Goal: Task Accomplishment & Management: Book appointment/travel/reservation

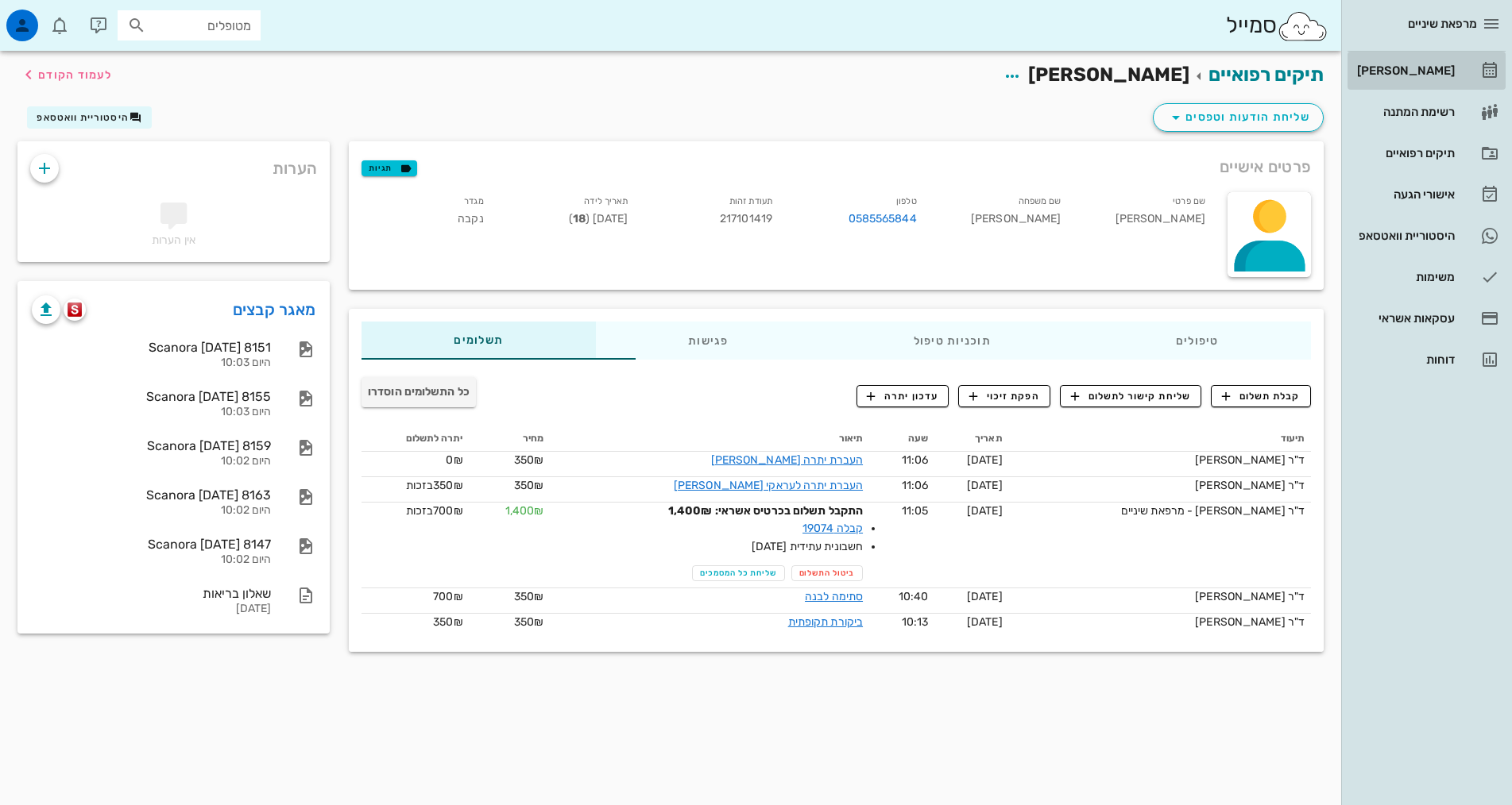
click at [1426, 82] on div "[PERSON_NAME]" at bounding box center [1404, 70] width 101 height 25
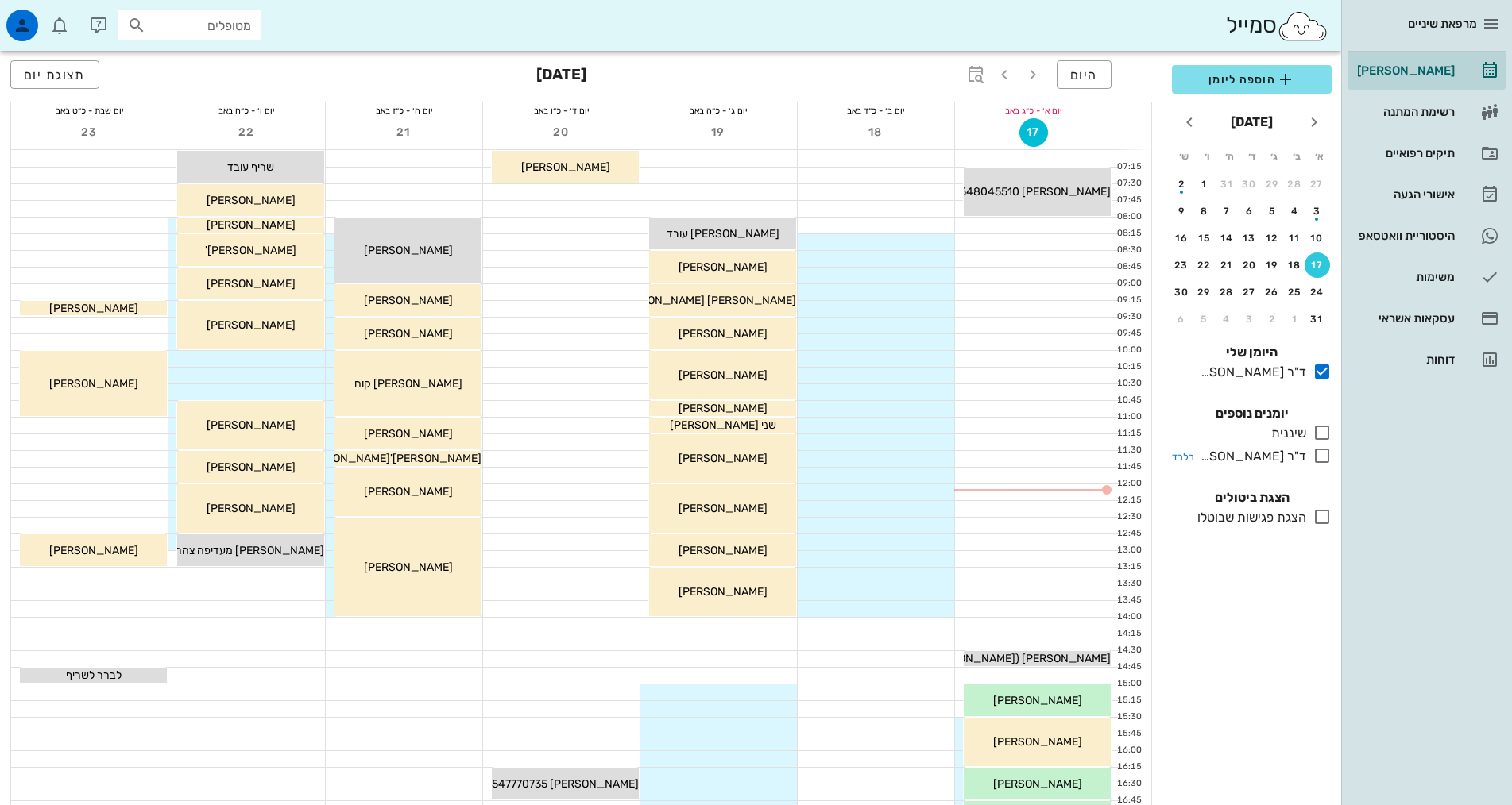
click at [1314, 451] on icon at bounding box center [1322, 456] width 19 height 19
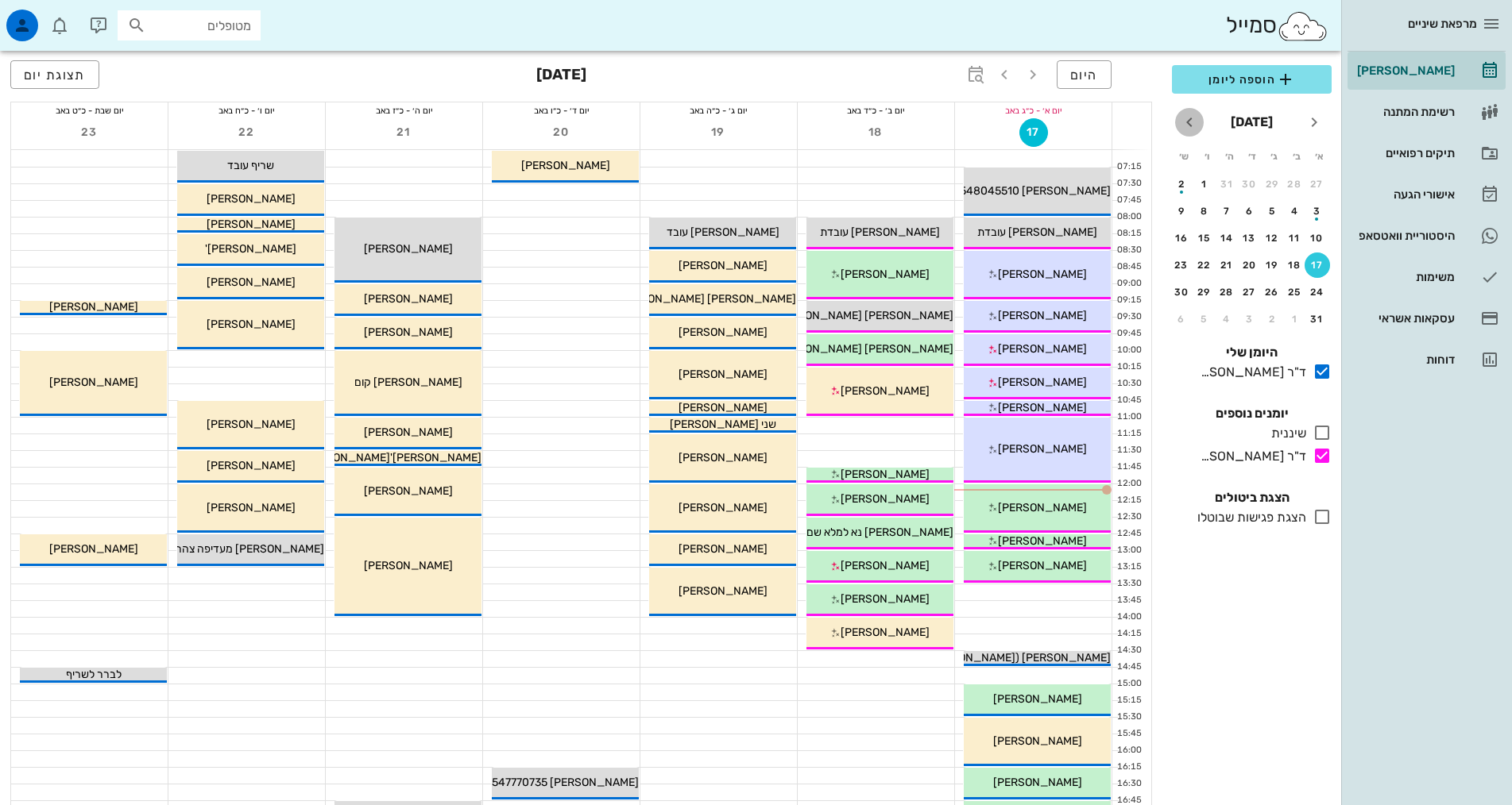
click at [1189, 123] on icon "חודש הבא" at bounding box center [1190, 122] width 19 height 19
click at [1189, 124] on icon "חודש הבא" at bounding box center [1190, 122] width 19 height 19
click at [1189, 125] on icon "חודש הבא" at bounding box center [1190, 122] width 19 height 19
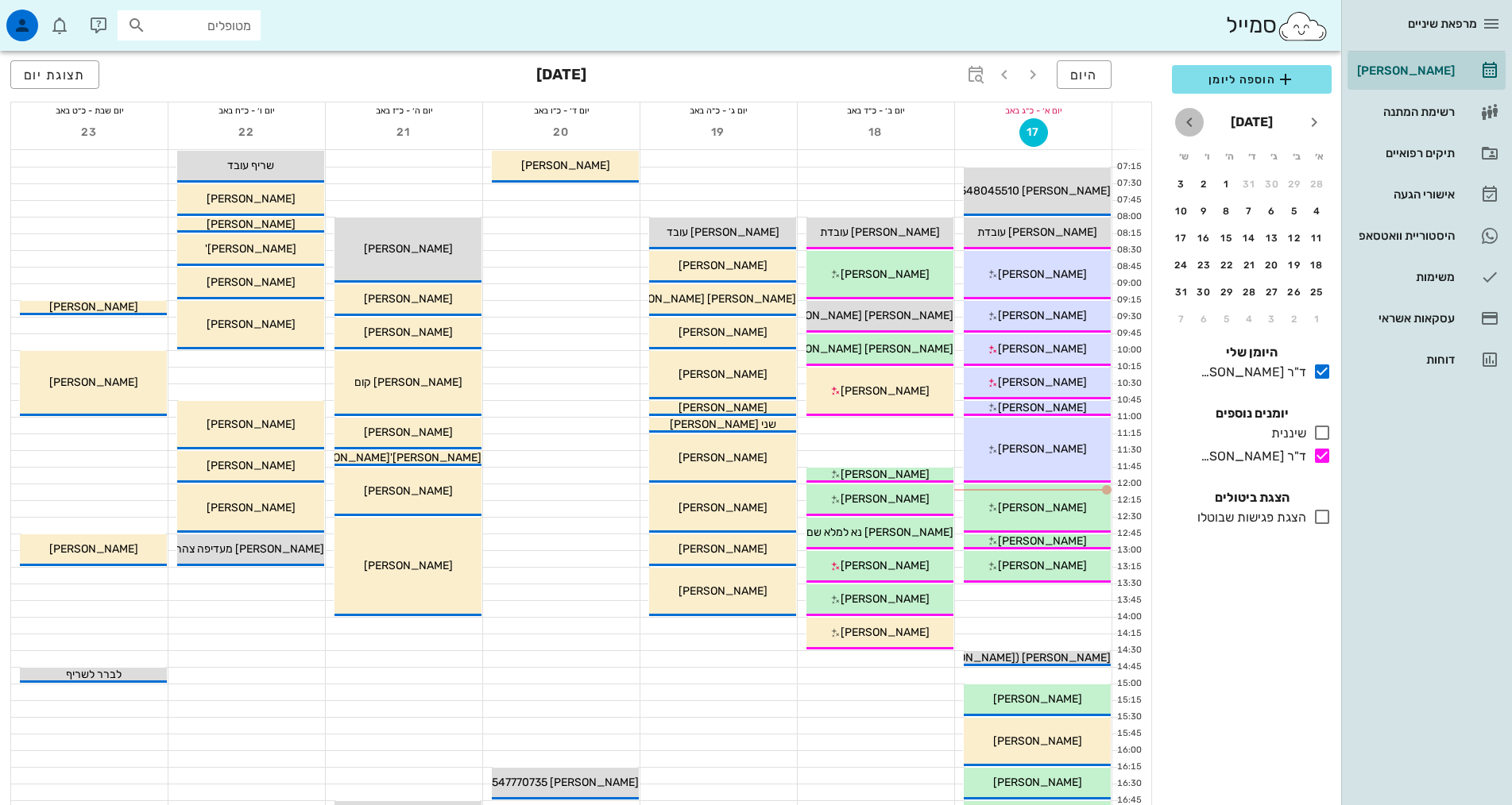
click at [1189, 126] on icon "חודש הבא" at bounding box center [1190, 122] width 19 height 19
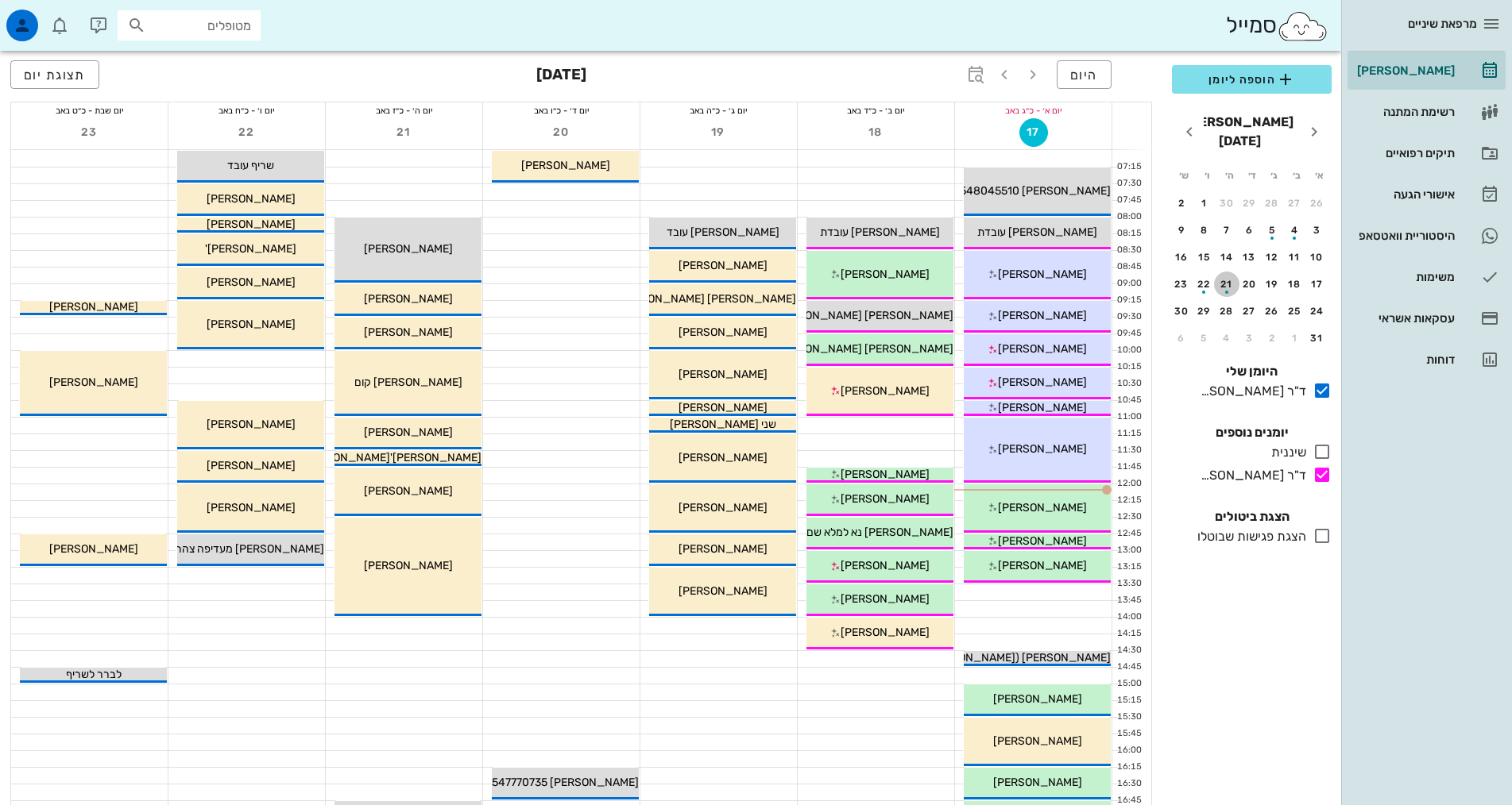
click at [1230, 279] on div "21" at bounding box center [1226, 284] width 25 height 11
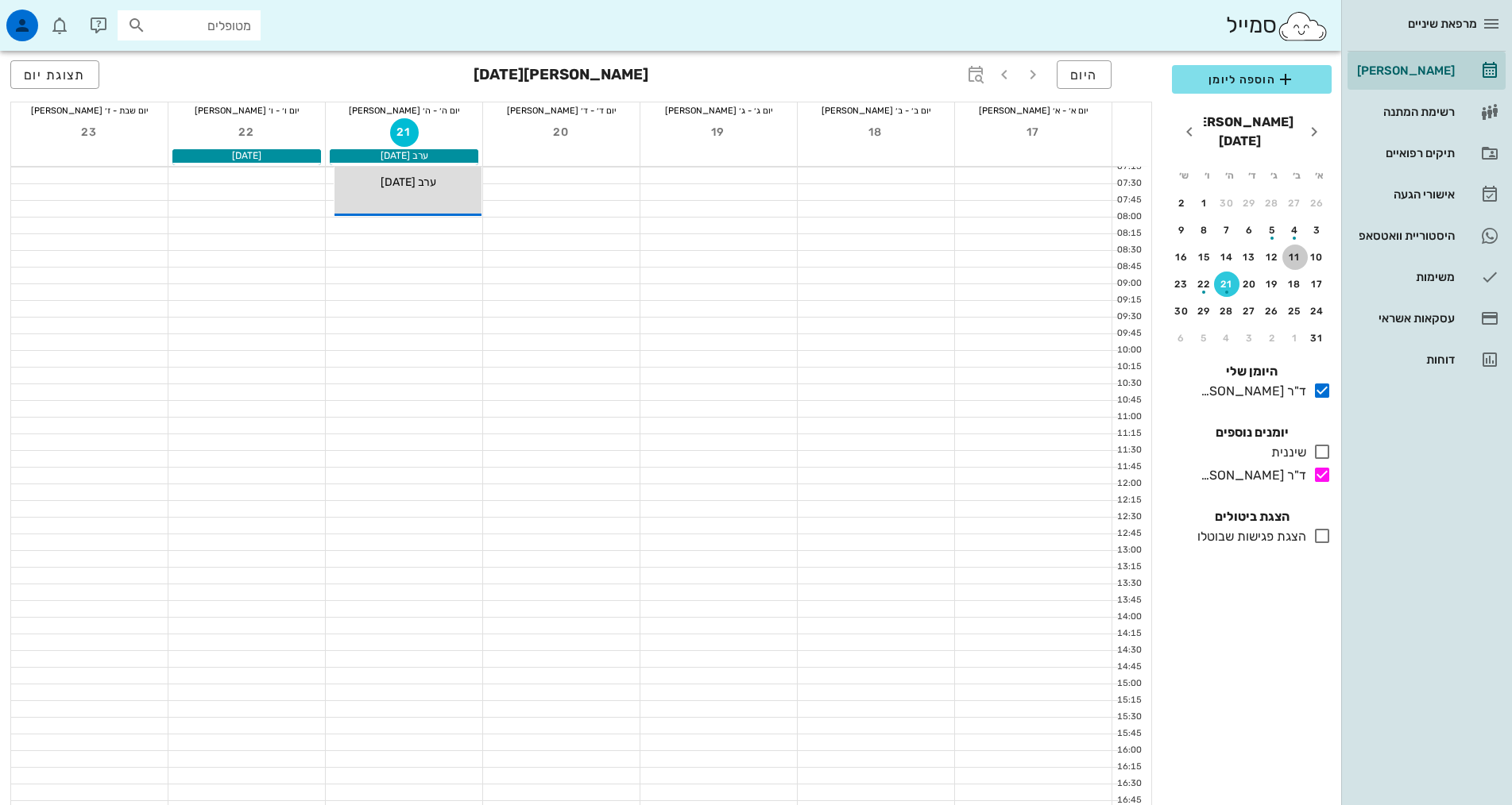
click at [1299, 252] on div "11" at bounding box center [1294, 257] width 25 height 11
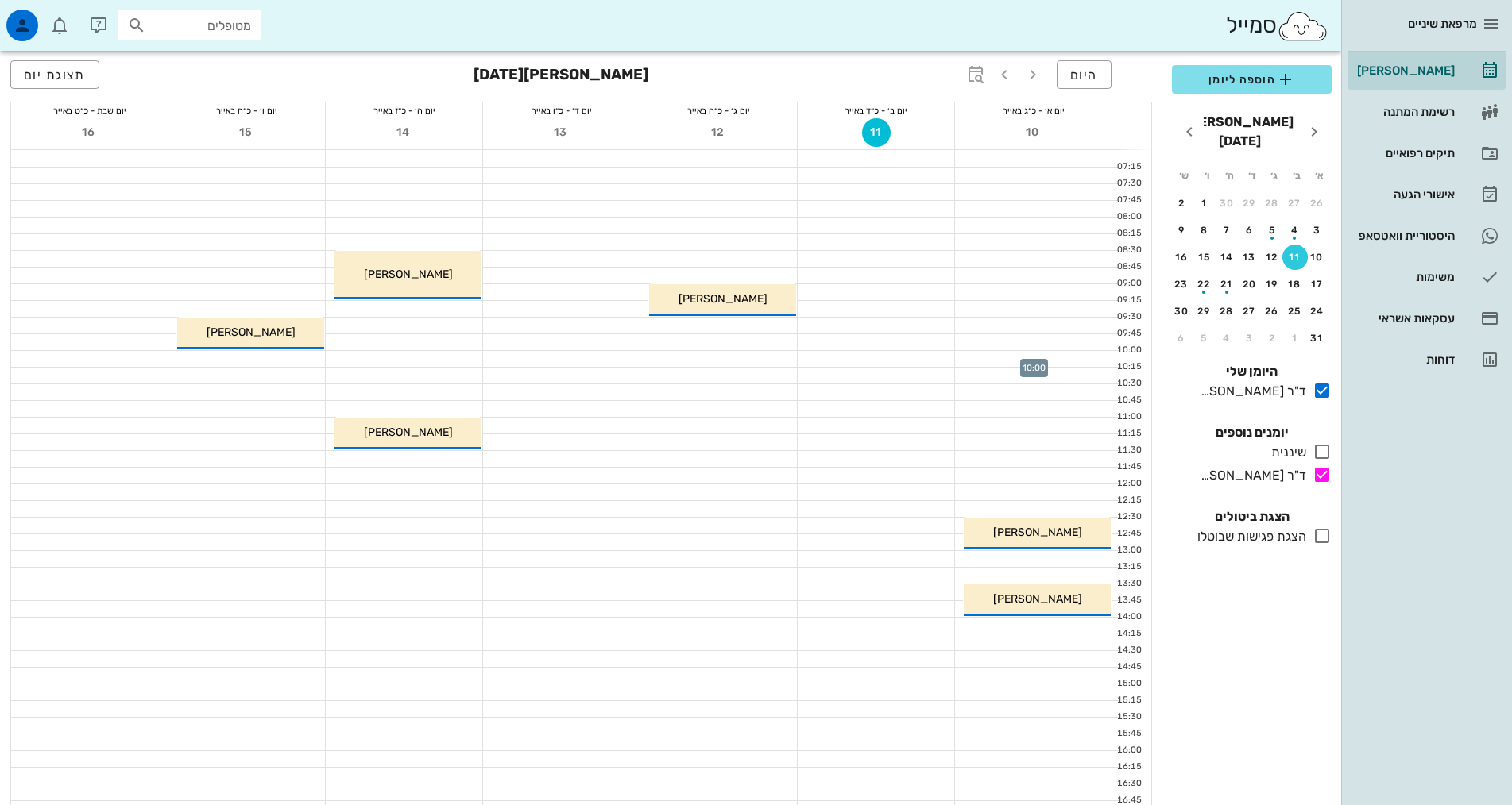
click at [1069, 358] on div at bounding box center [1033, 359] width 156 height 16
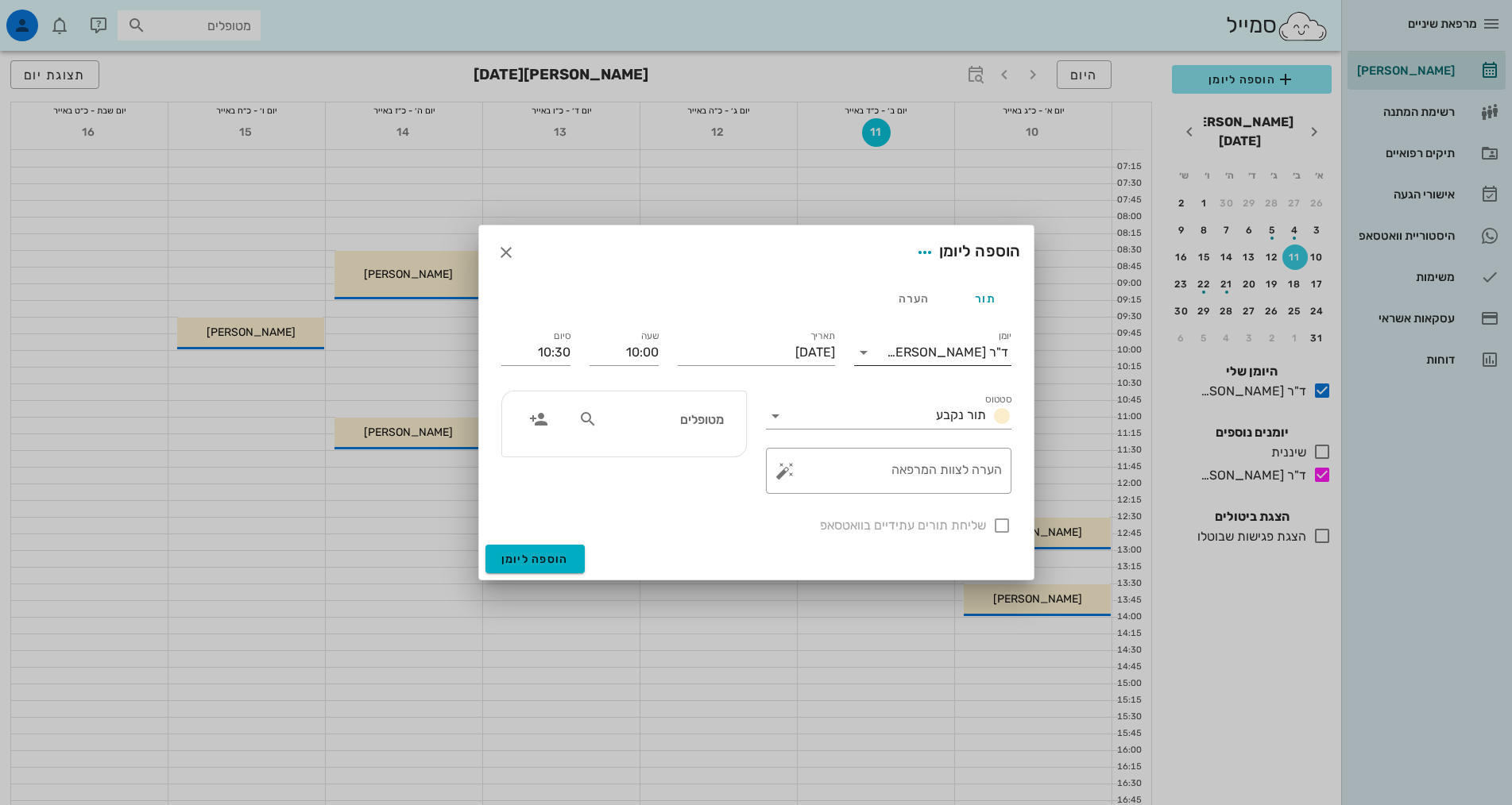
click at [957, 352] on div "ד"ר [PERSON_NAME]" at bounding box center [947, 353] width 121 height 14
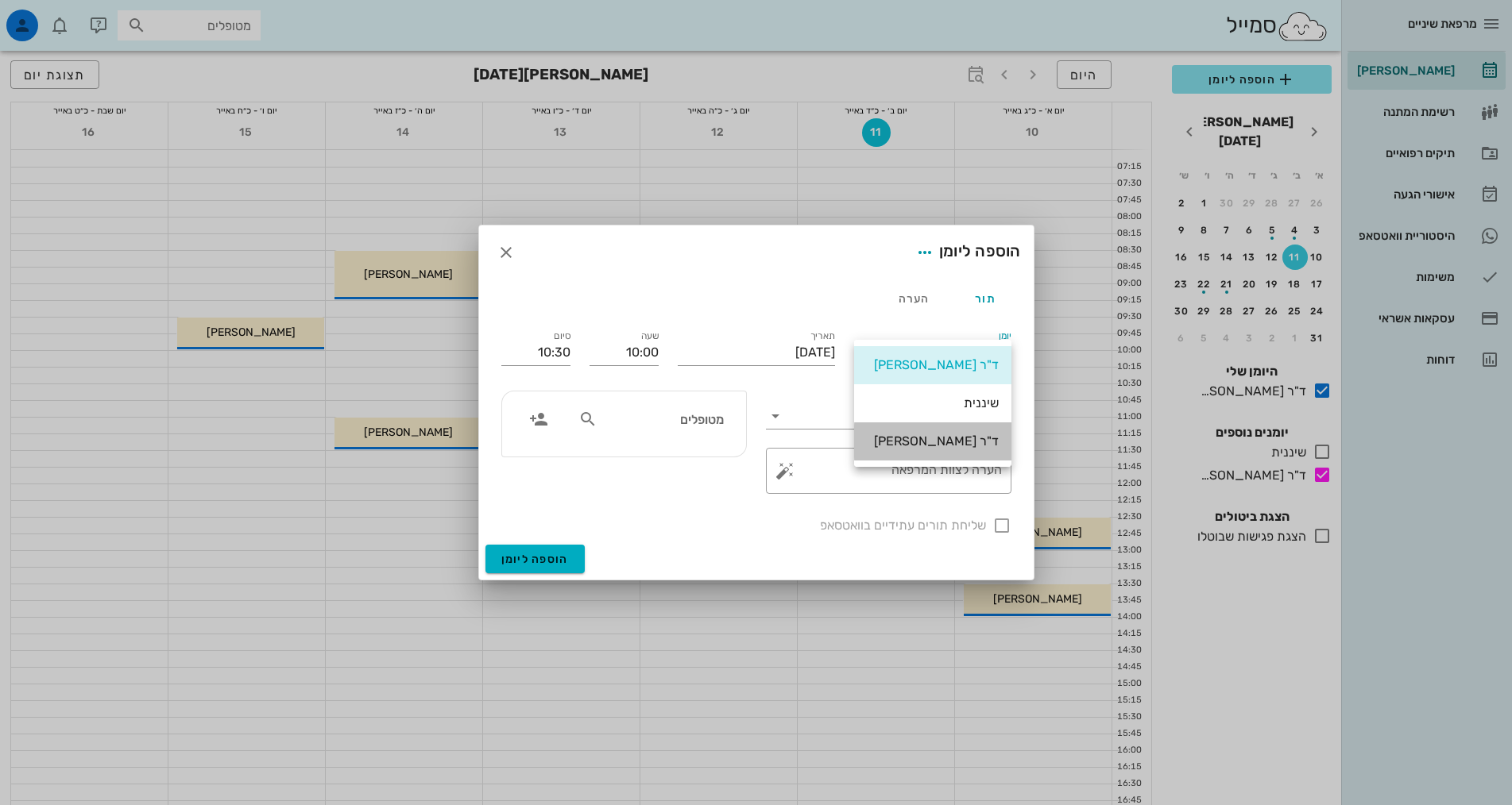
click at [966, 439] on div "ד"ר [PERSON_NAME]" at bounding box center [932, 441] width 132 height 15
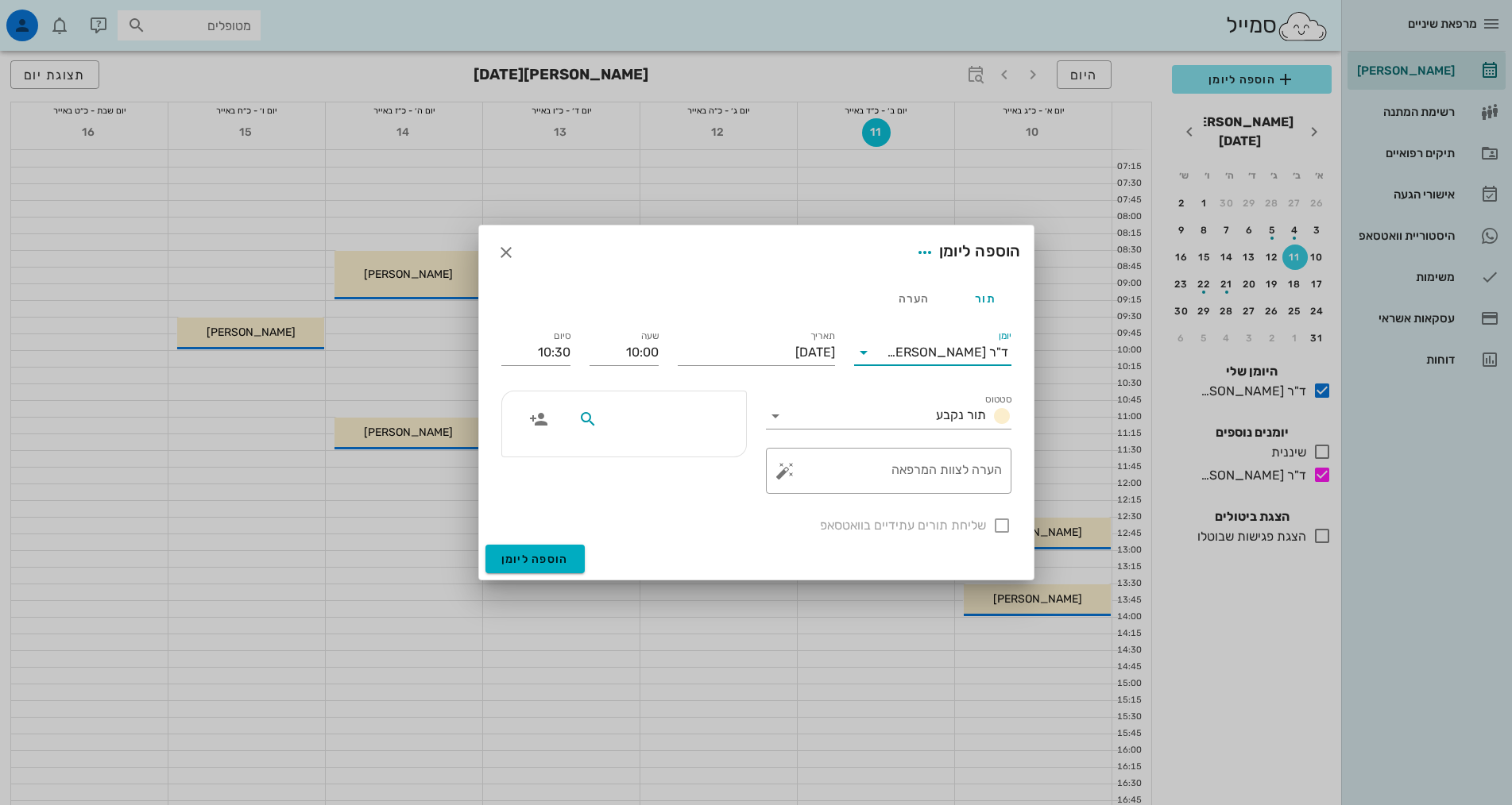
click at [672, 424] on input "text" at bounding box center [661, 420] width 122 height 21
type input "[PERSON_NAME]"
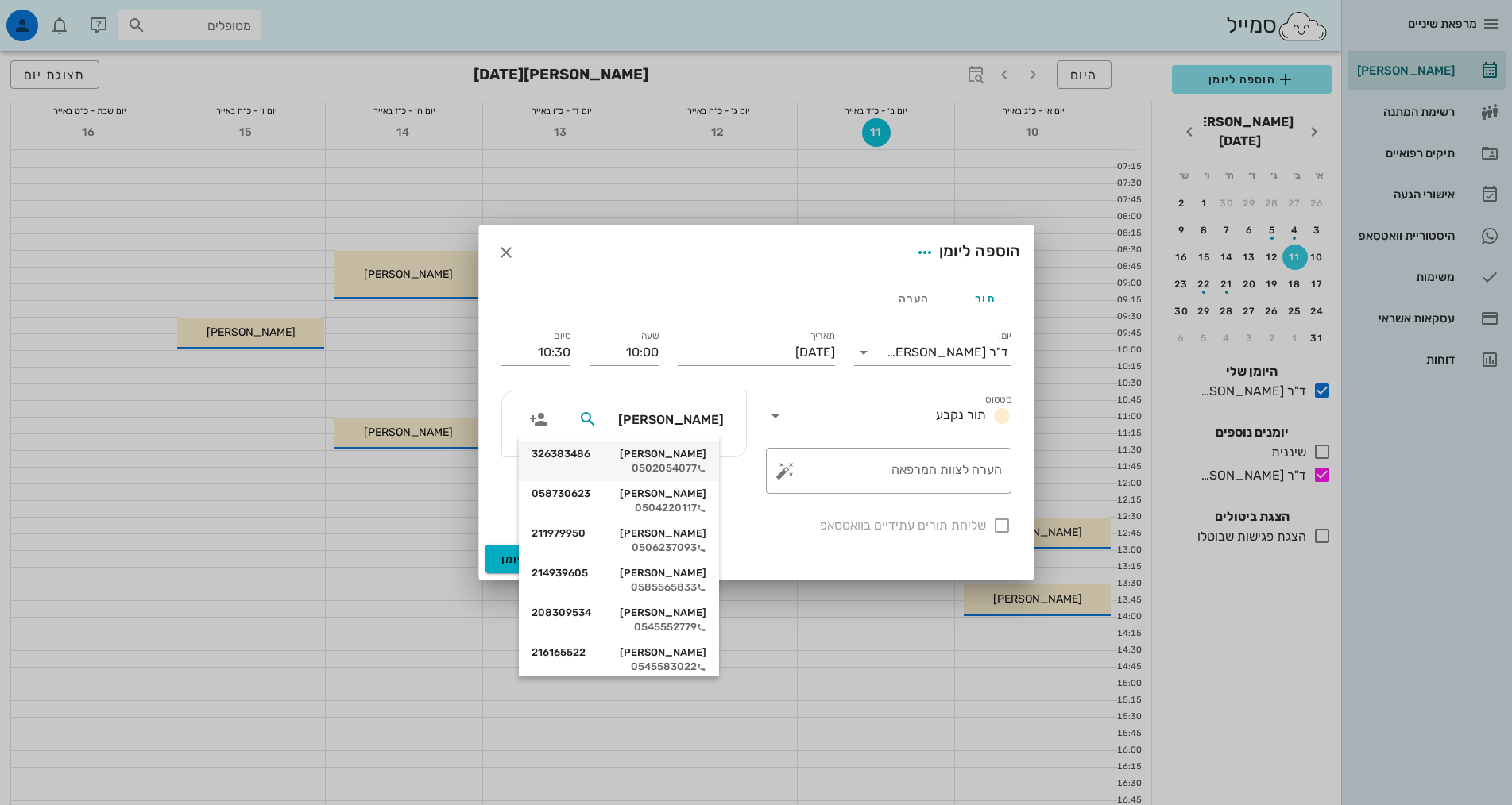
click at [655, 460] on div "[PERSON_NAME] 326383486" at bounding box center [618, 454] width 175 height 12
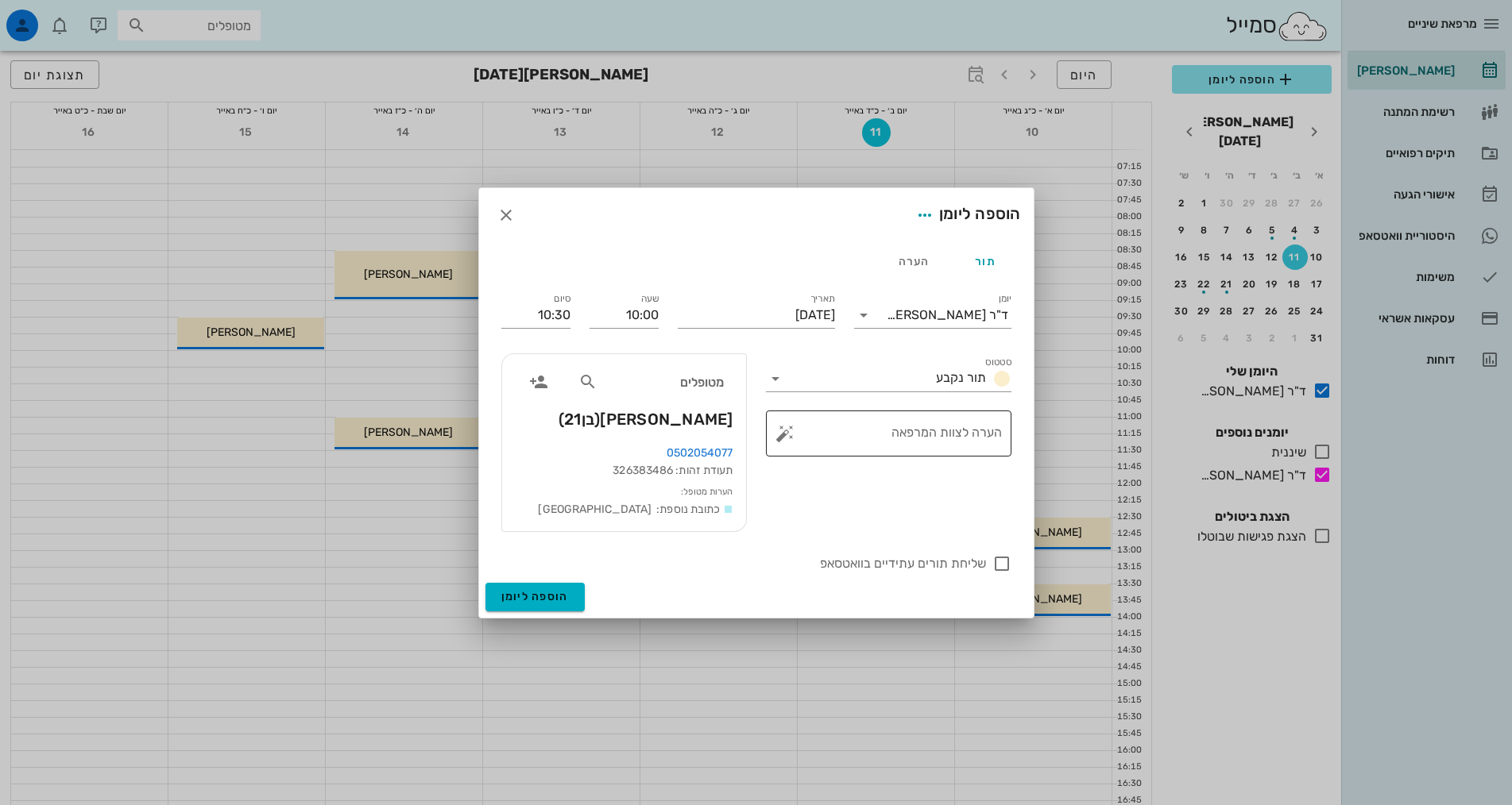
click at [803, 429] on textarea "הערה לצוות המרפאה" at bounding box center [895, 437] width 213 height 38
type textarea "בדיקה"
click at [541, 596] on span "הוספה ליומן" at bounding box center [535, 596] width 68 height 13
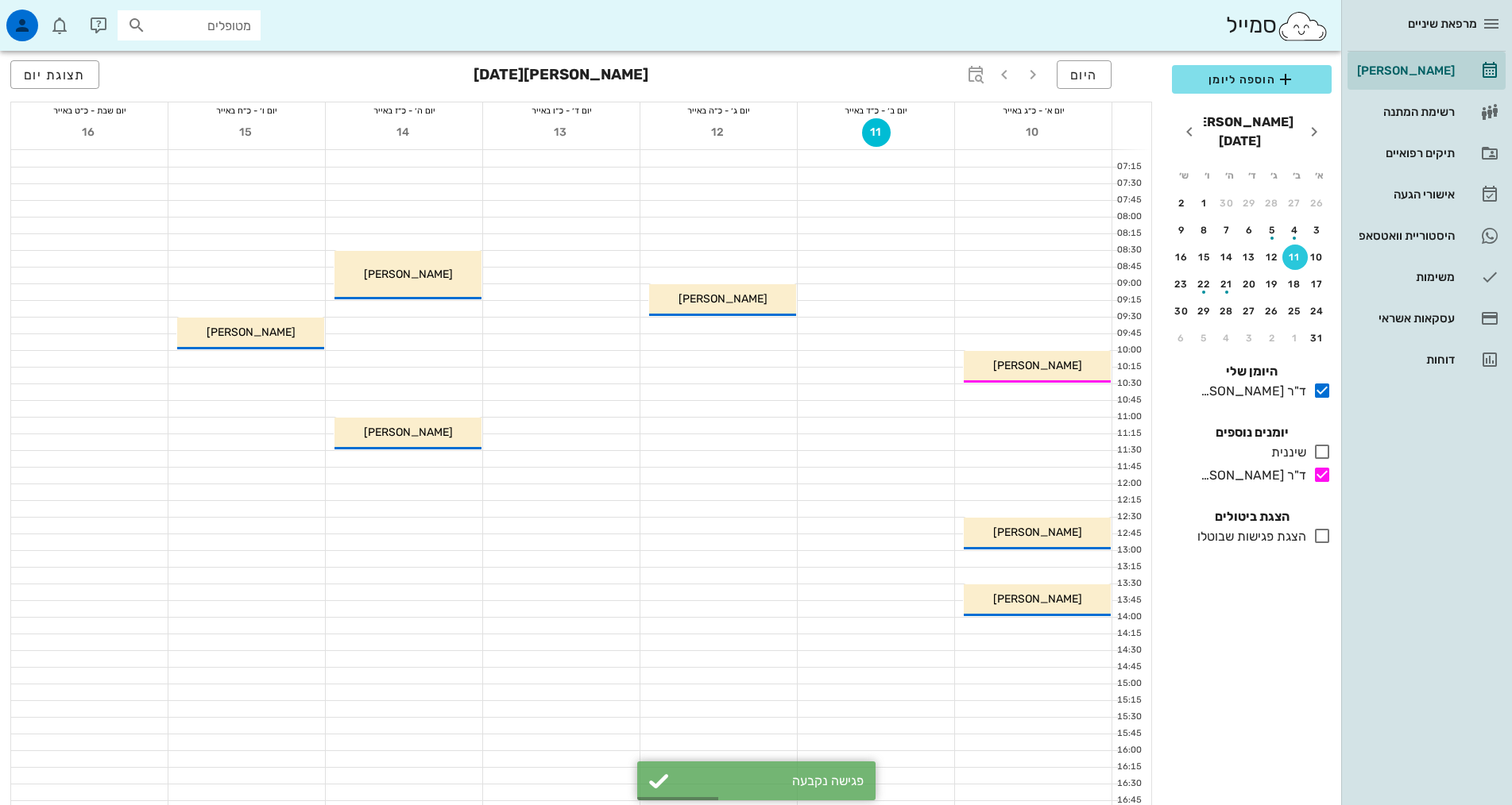
click at [1293, 252] on div "11" at bounding box center [1294, 257] width 25 height 11
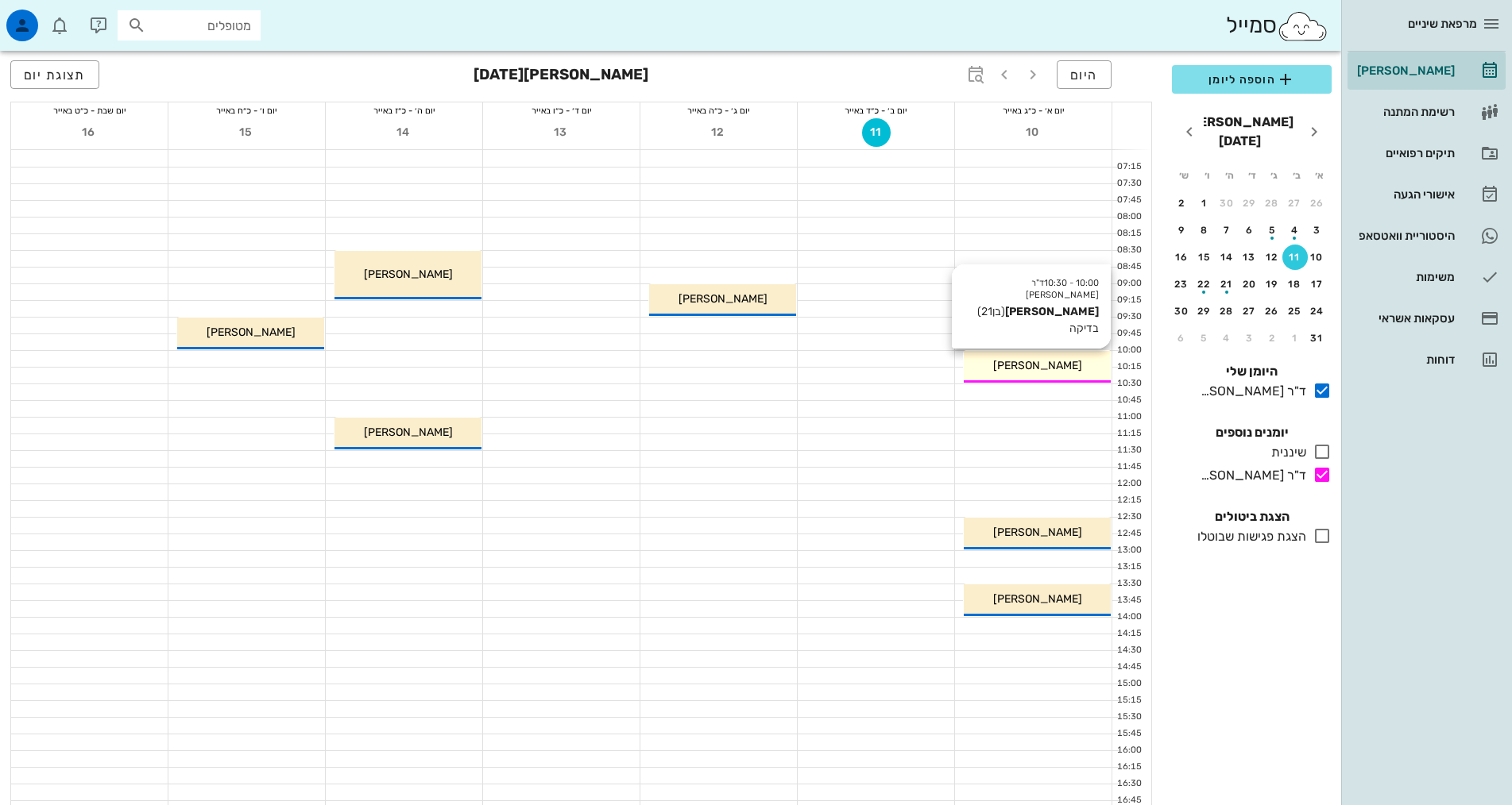
click at [1079, 371] on div "[PERSON_NAME]" at bounding box center [1036, 365] width 147 height 17
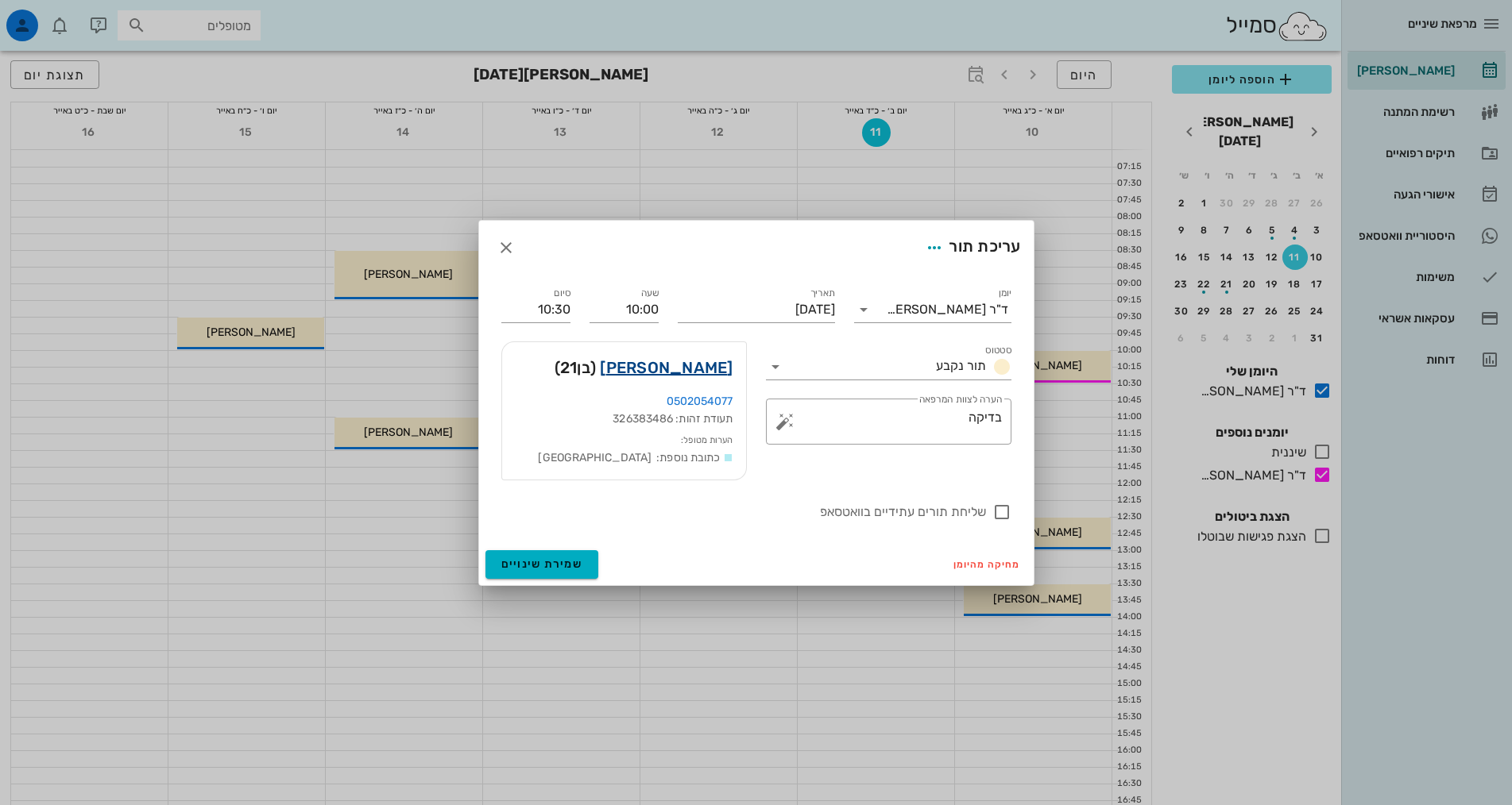
click at [684, 370] on link "[PERSON_NAME]" at bounding box center [666, 367] width 133 height 25
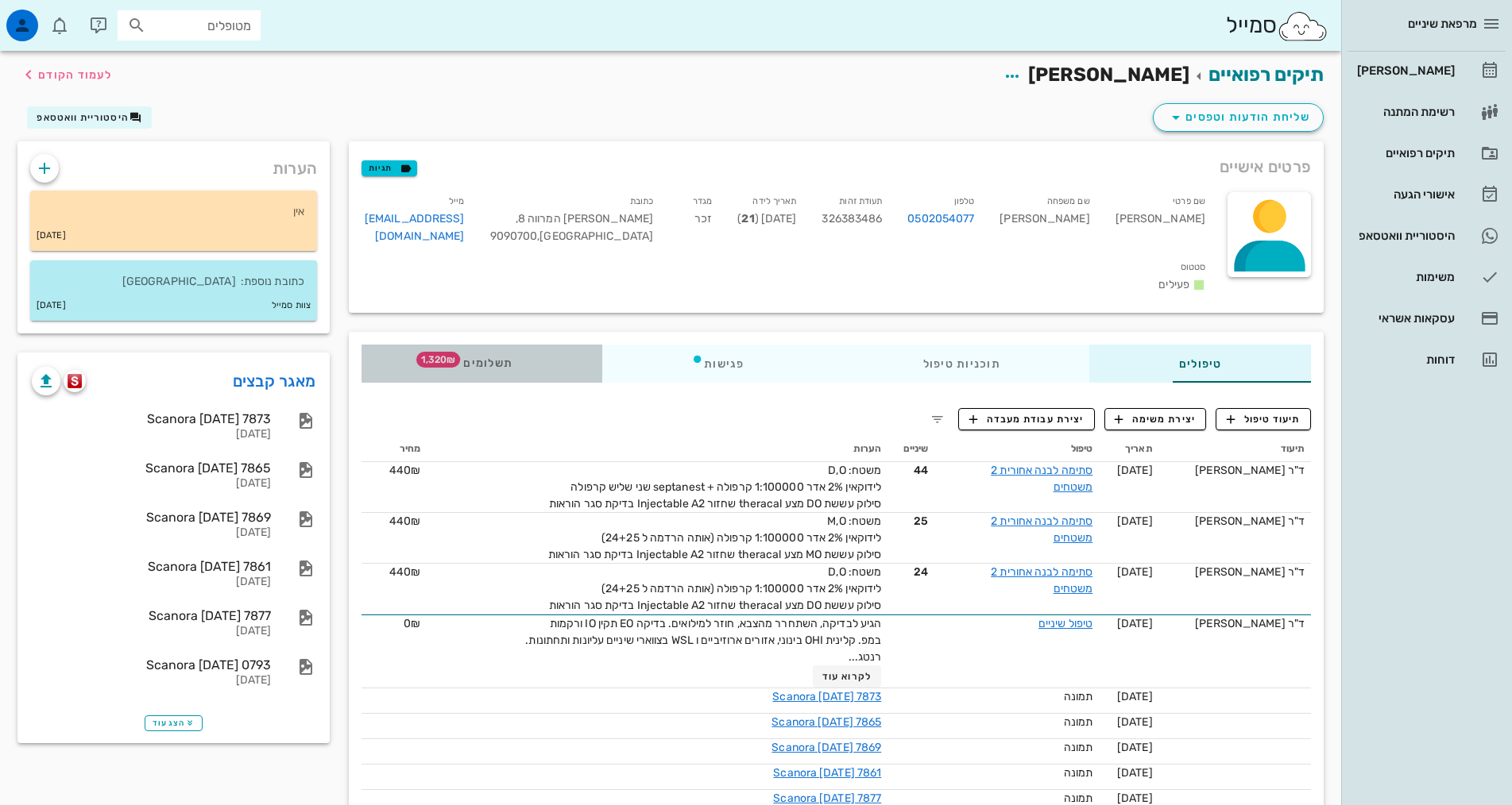
click at [362, 345] on div "תשלומים 1,320₪" at bounding box center [482, 363] width 241 height 38
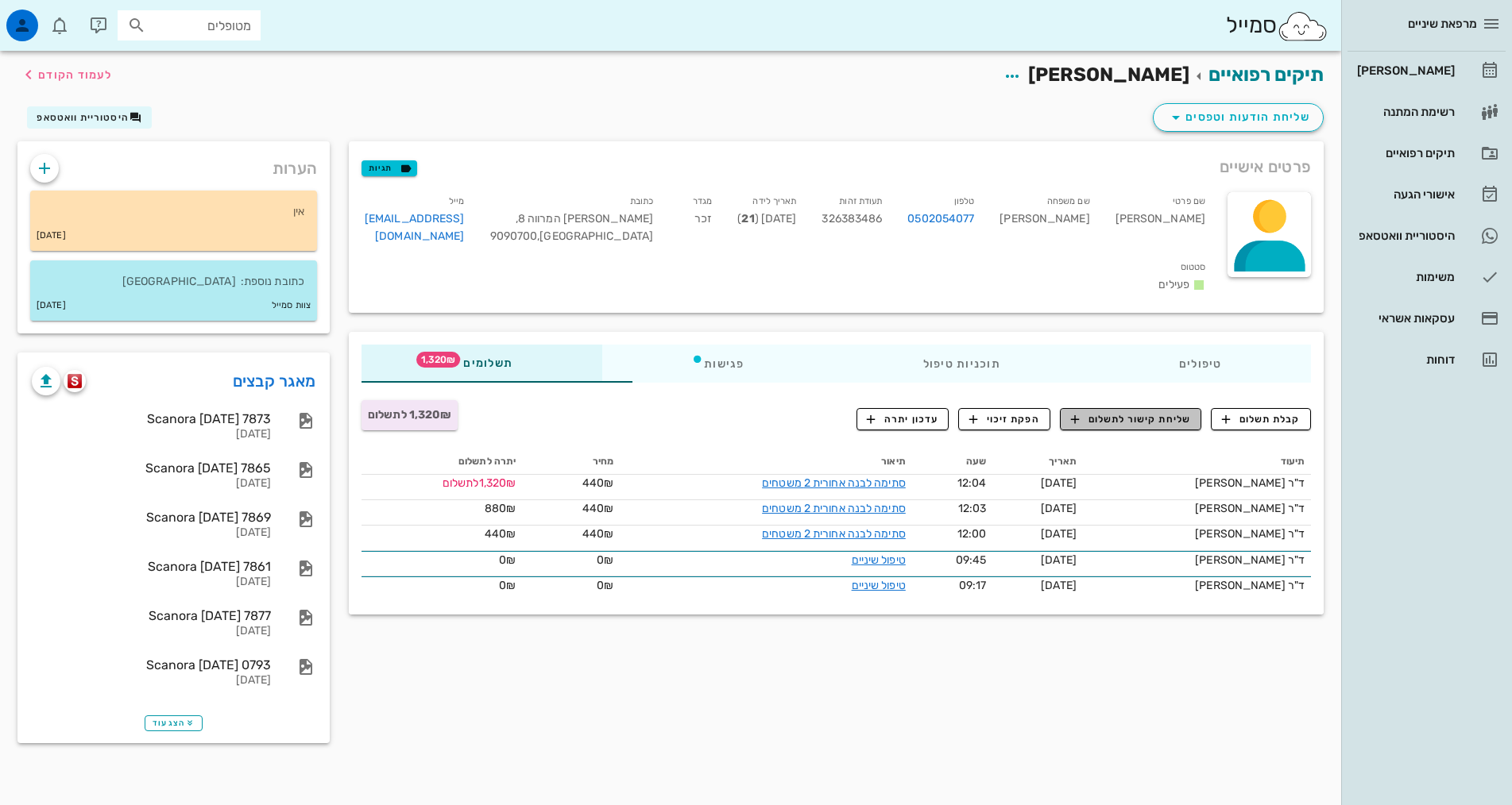
click at [1170, 413] on span "שליחת קישור לתשלום" at bounding box center [1131, 420] width 120 height 14
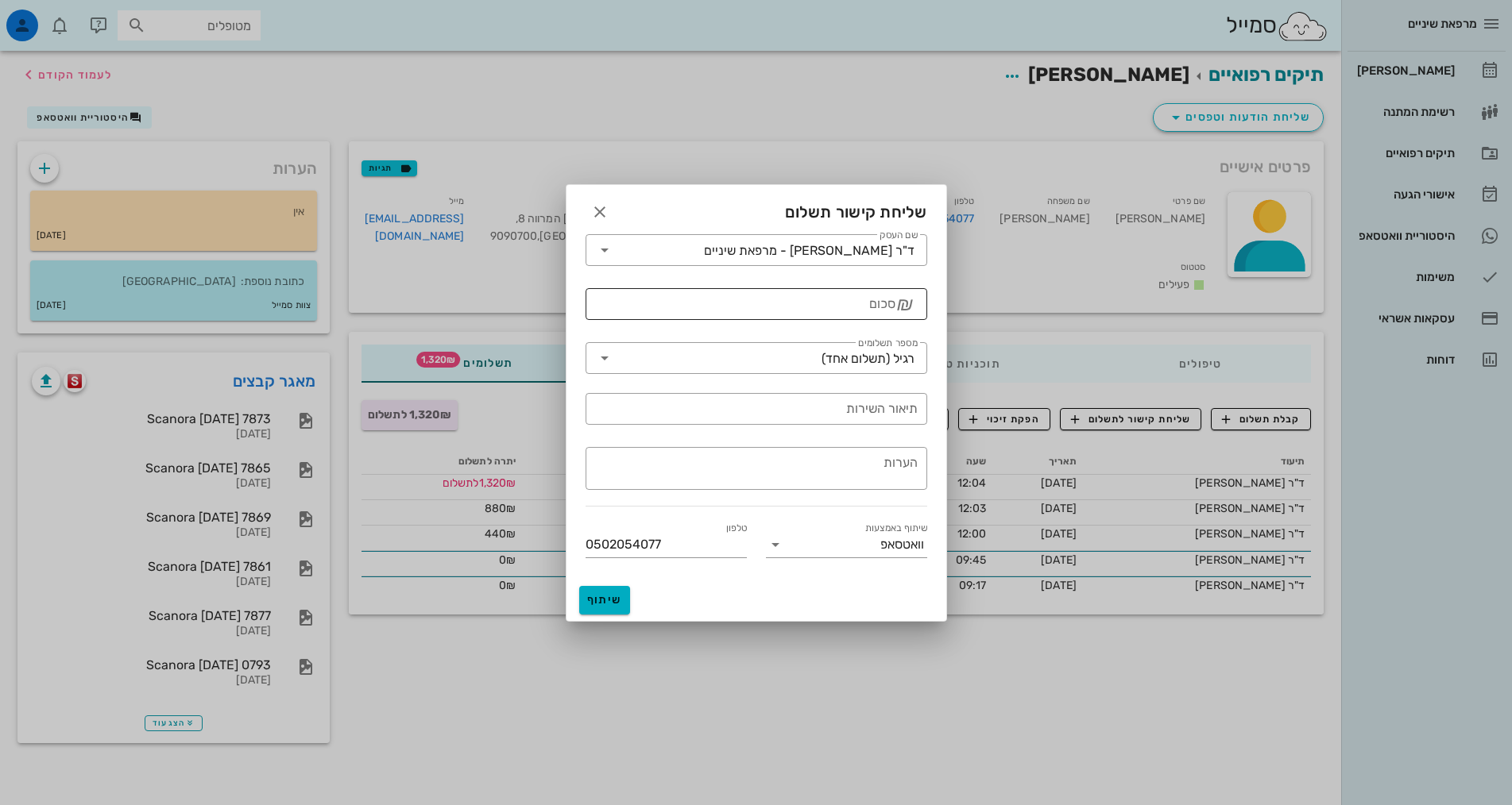
click at [852, 306] on input "סכום" at bounding box center [745, 304] width 300 height 25
type input "1320"
click at [863, 416] on input "תיאור השירות" at bounding box center [756, 408] width 322 height 25
type input "סתימות"
drag, startPoint x: 692, startPoint y: 540, endPoint x: 551, endPoint y: 557, distance: 142.0
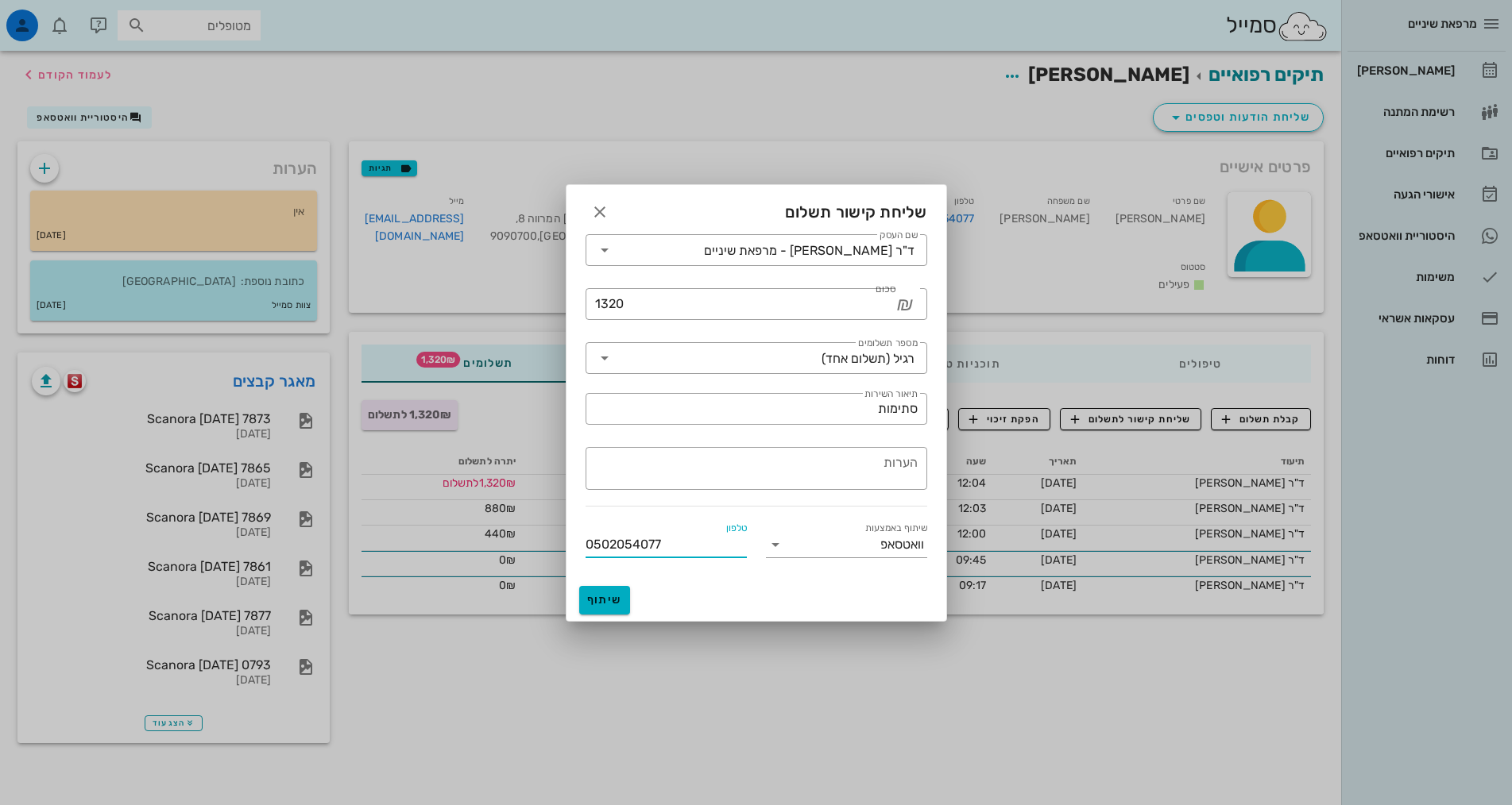
click at [551, 557] on div "מרפאת שיניים יומן מרפאה רשימת המתנה תיקים רפואיים אישורי הגעה 4 היסטוריית וואטס…" at bounding box center [756, 402] width 1512 height 805
type input "0507874589"
click at [704, 258] on input "שם העסק" at bounding box center [660, 250] width 87 height 25
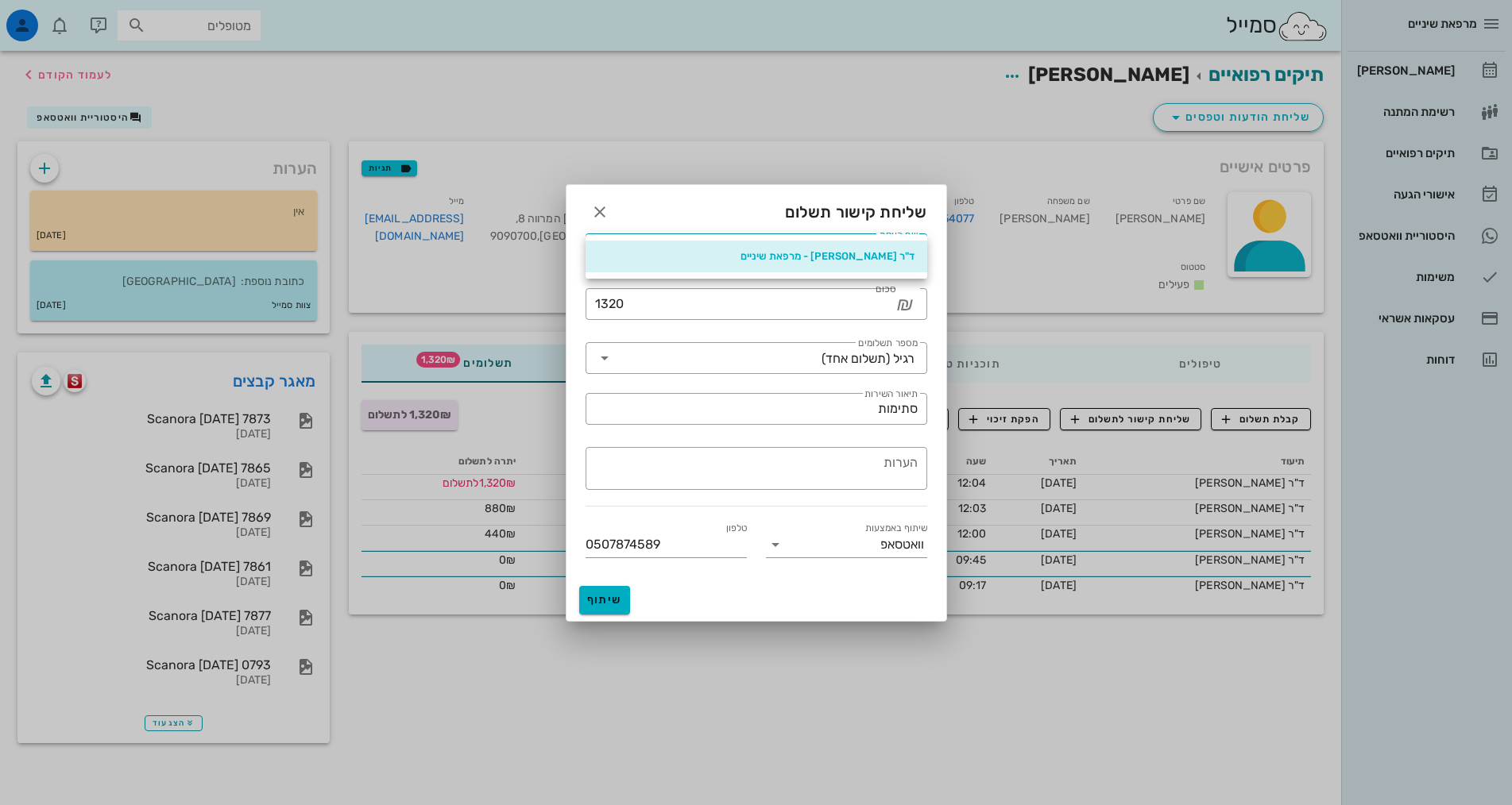
click at [788, 267] on div "ד"ר [PERSON_NAME] - מרפאת שיניים" at bounding box center [756, 256] width 316 height 25
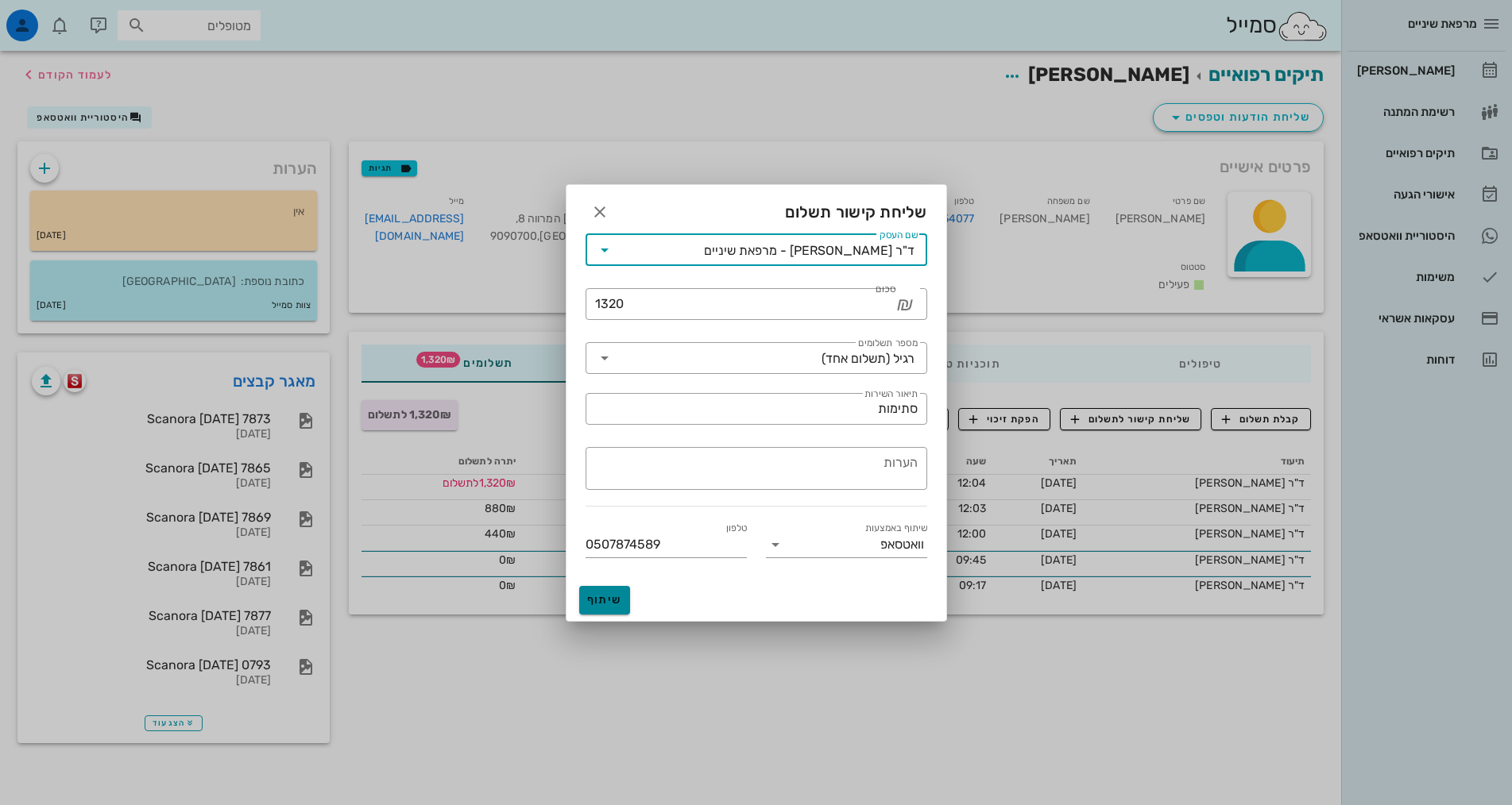
click at [607, 604] on span "שיתוף" at bounding box center [604, 600] width 38 height 13
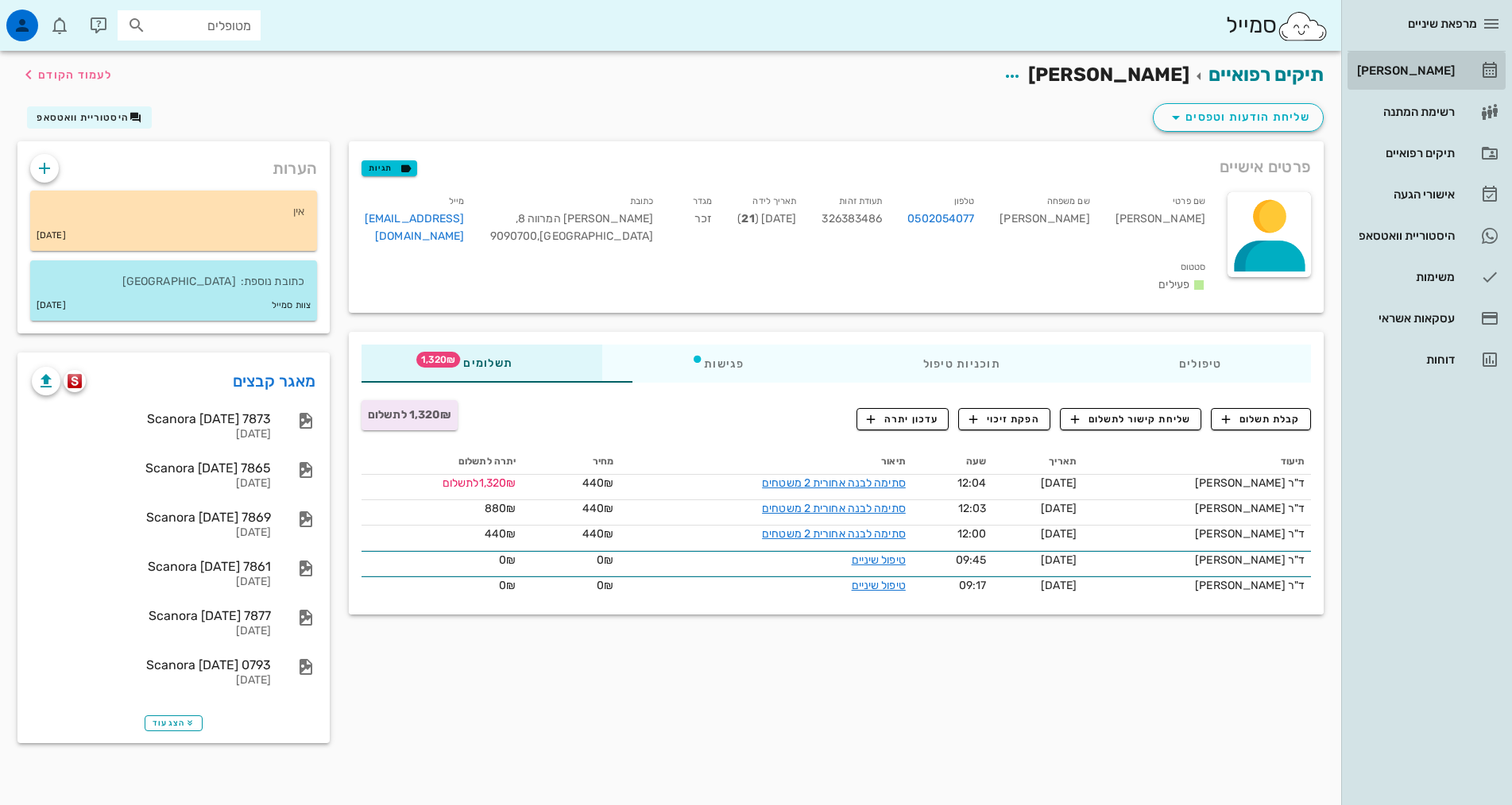
click at [1439, 66] on div "[PERSON_NAME]" at bounding box center [1404, 70] width 101 height 12
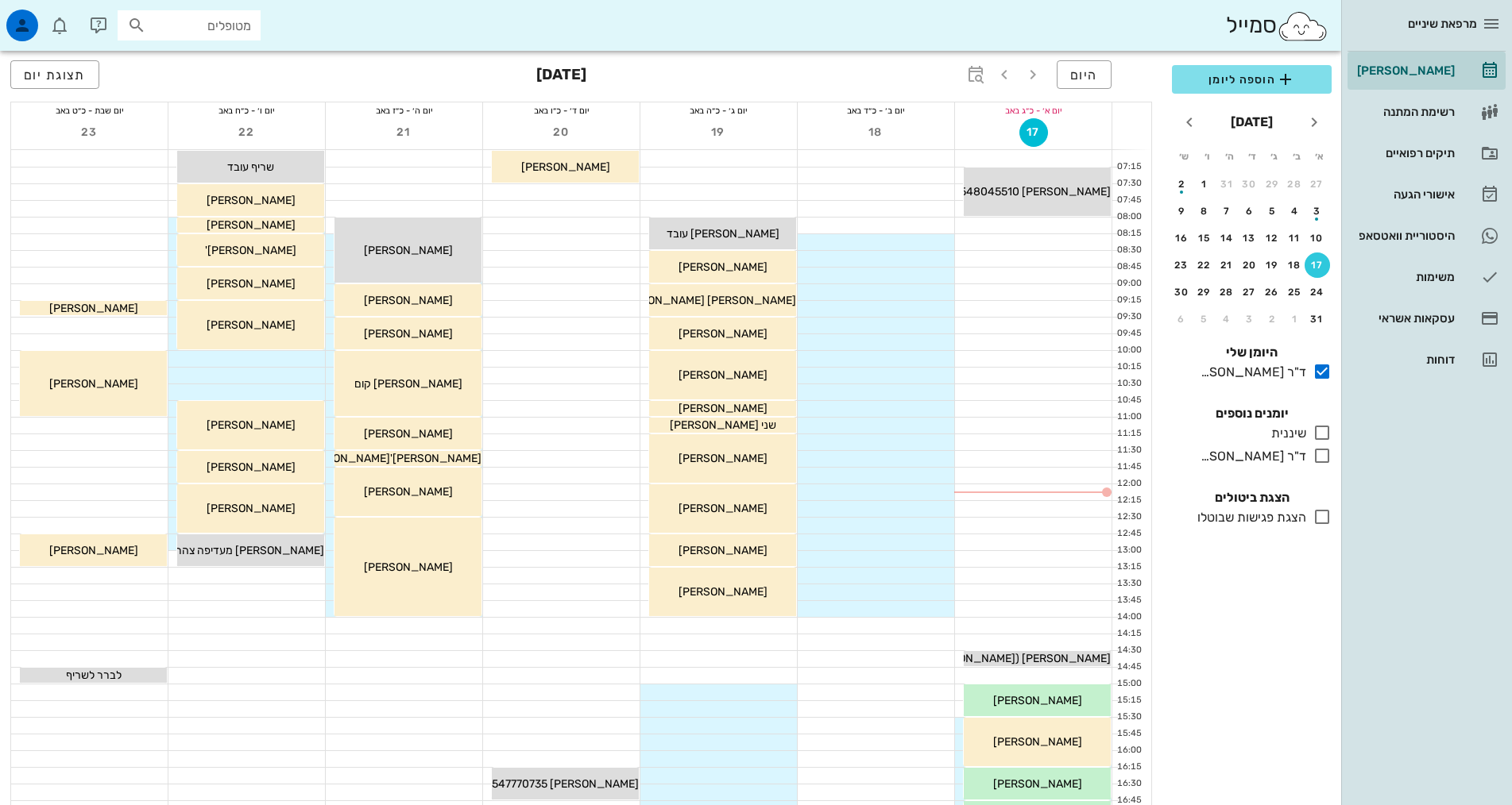
drag, startPoint x: 1271, startPoint y: 453, endPoint x: 1221, endPoint y: 404, distance: 70.0
click at [1271, 452] on div "ד"ר [PERSON_NAME]" at bounding box center [1250, 456] width 112 height 19
